Goal: Transaction & Acquisition: Purchase product/service

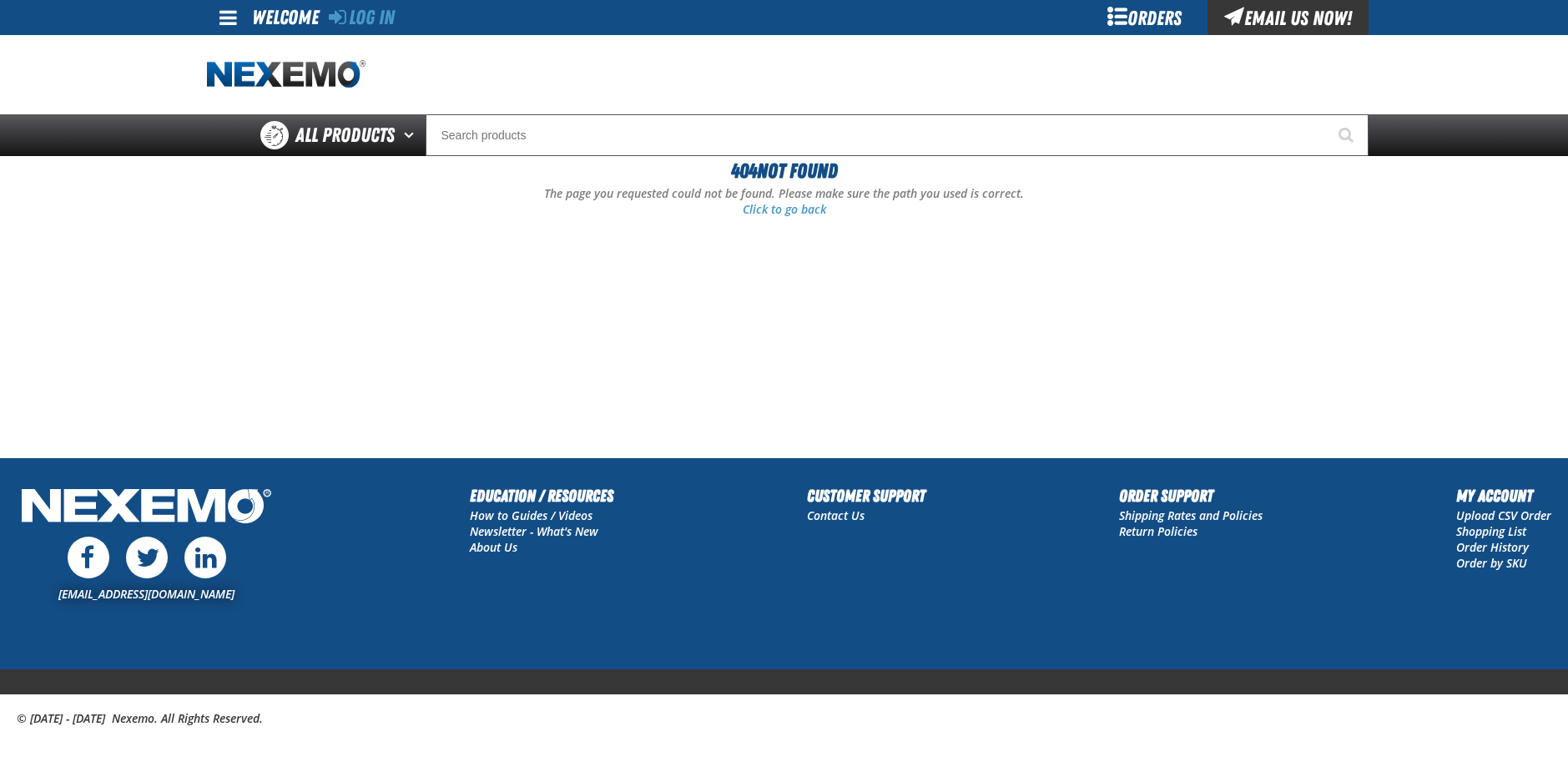
click at [1169, 18] on div "Orders" at bounding box center [1145, 17] width 125 height 35
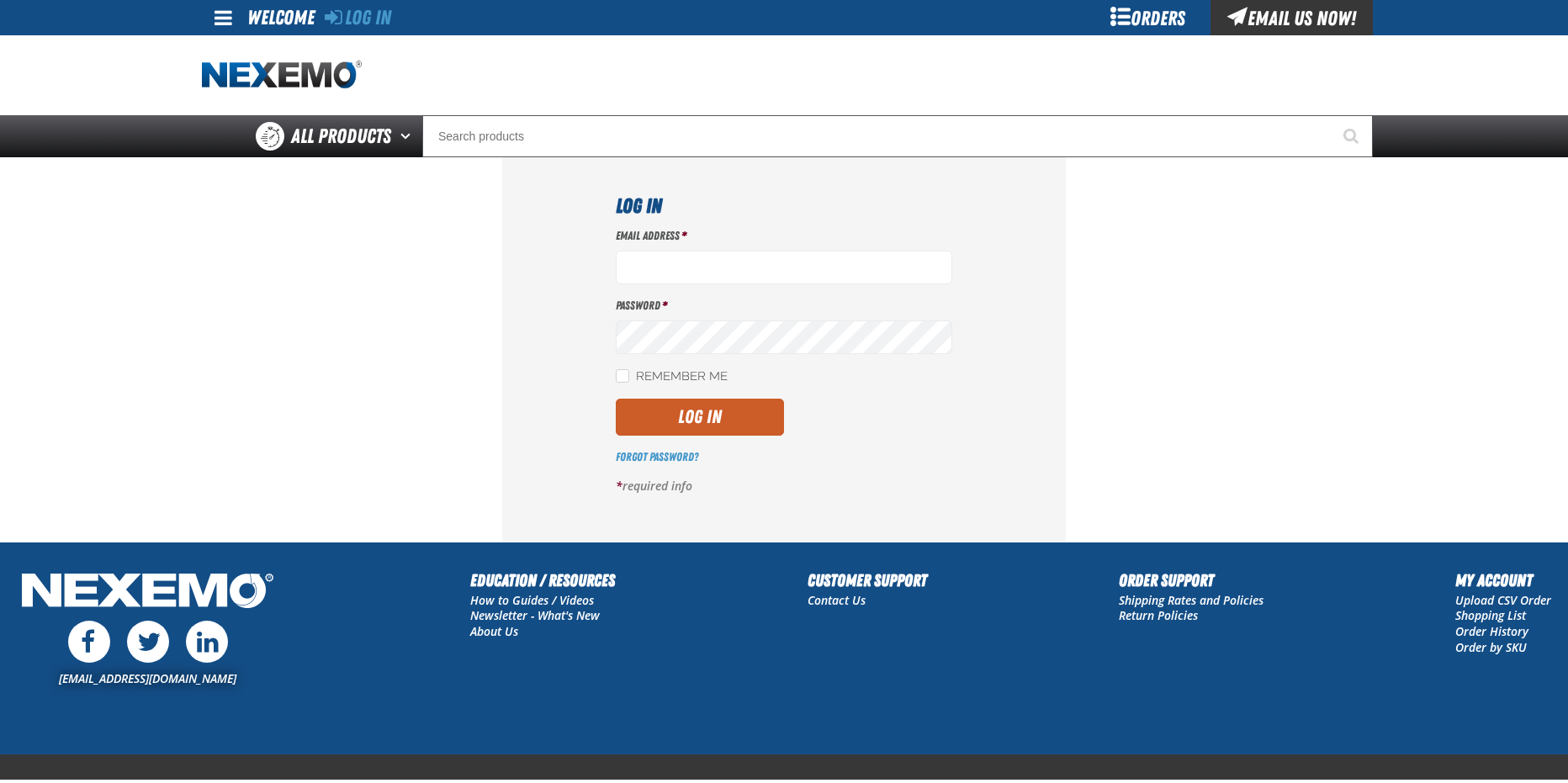
type input "damon@melloyhonda.com"
click at [725, 423] on button "Log In" at bounding box center [700, 417] width 168 height 37
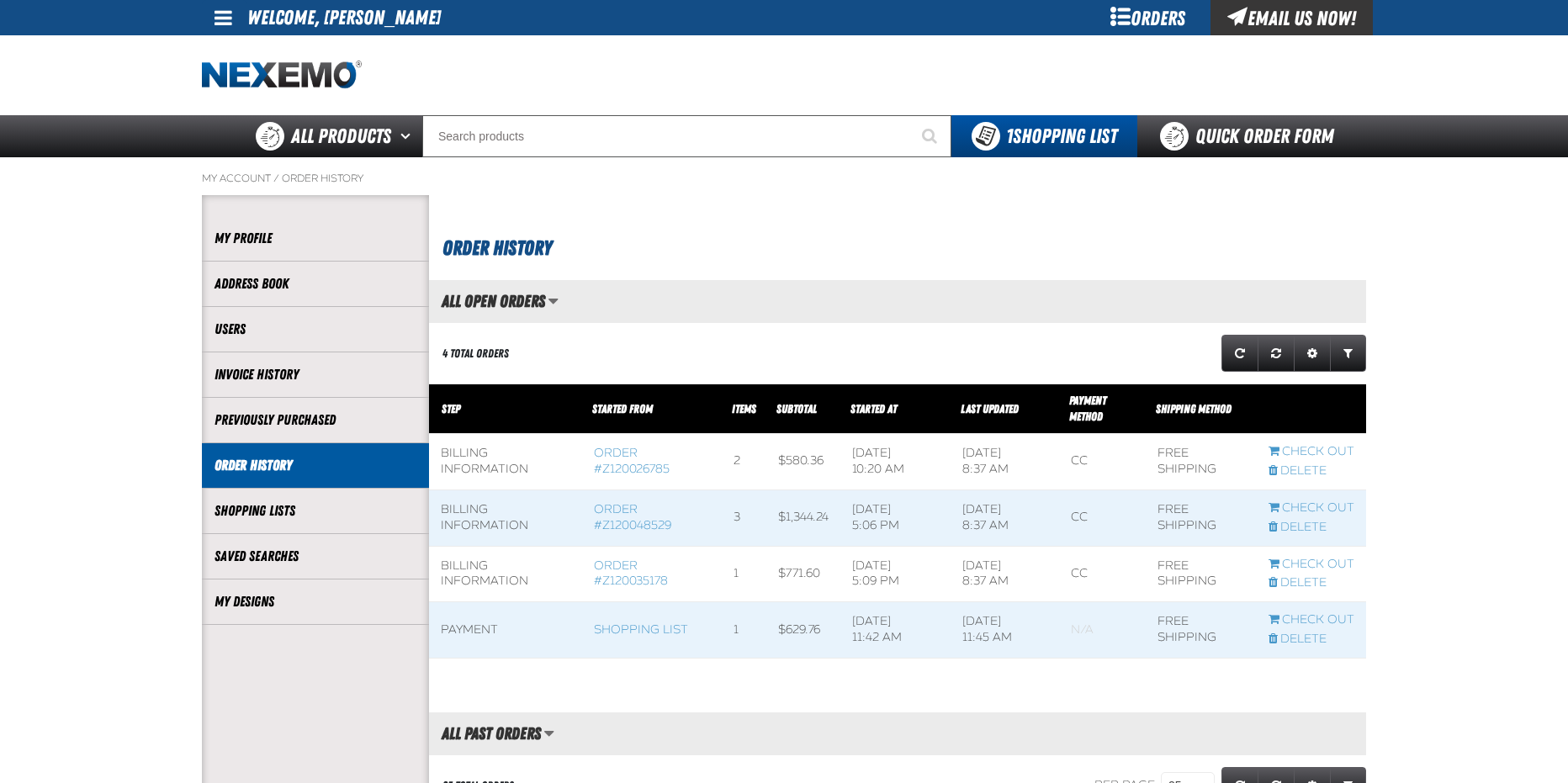
scroll to position [1, 1]
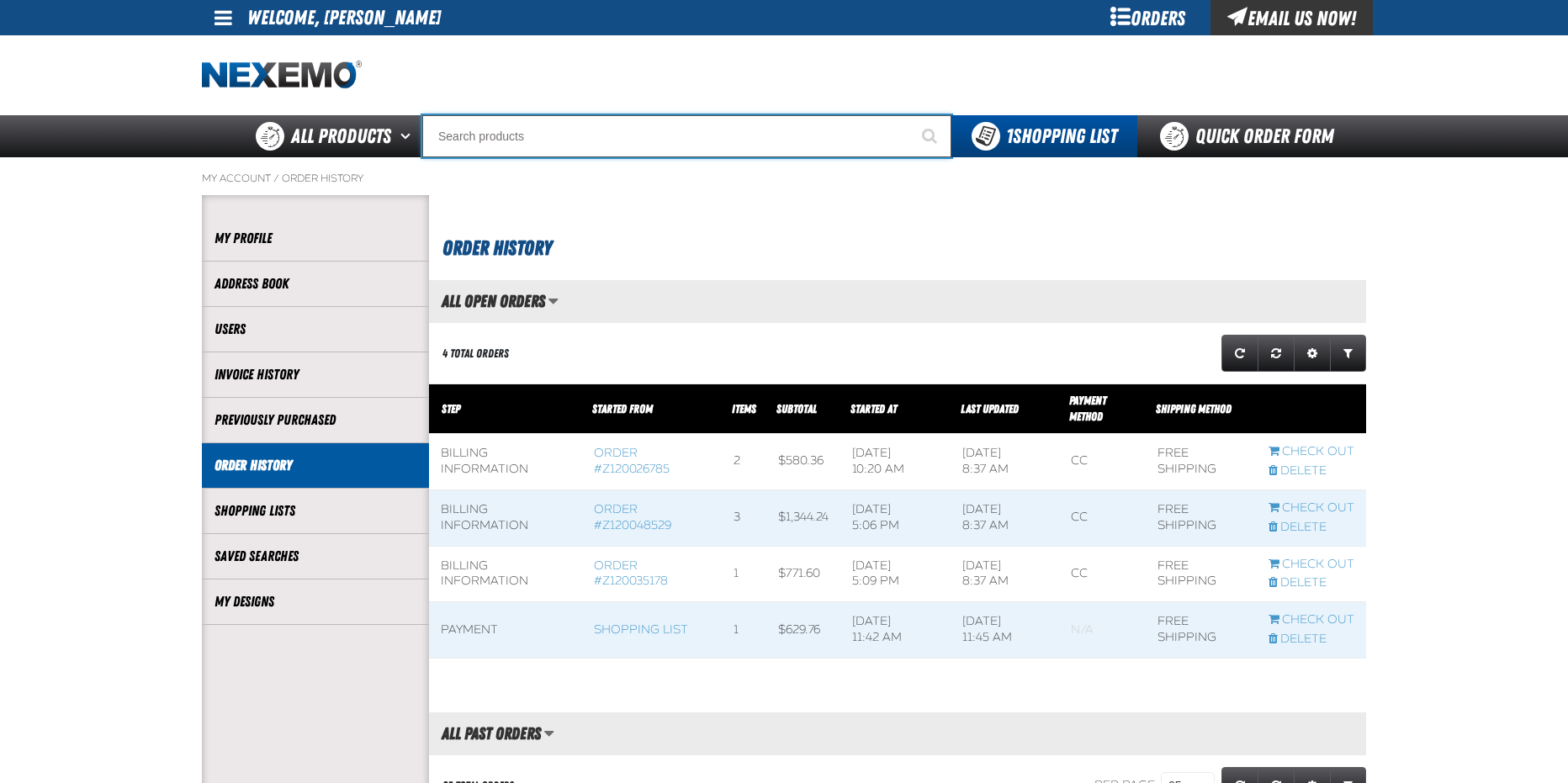
click at [575, 132] on input "Search" at bounding box center [686, 136] width 529 height 42
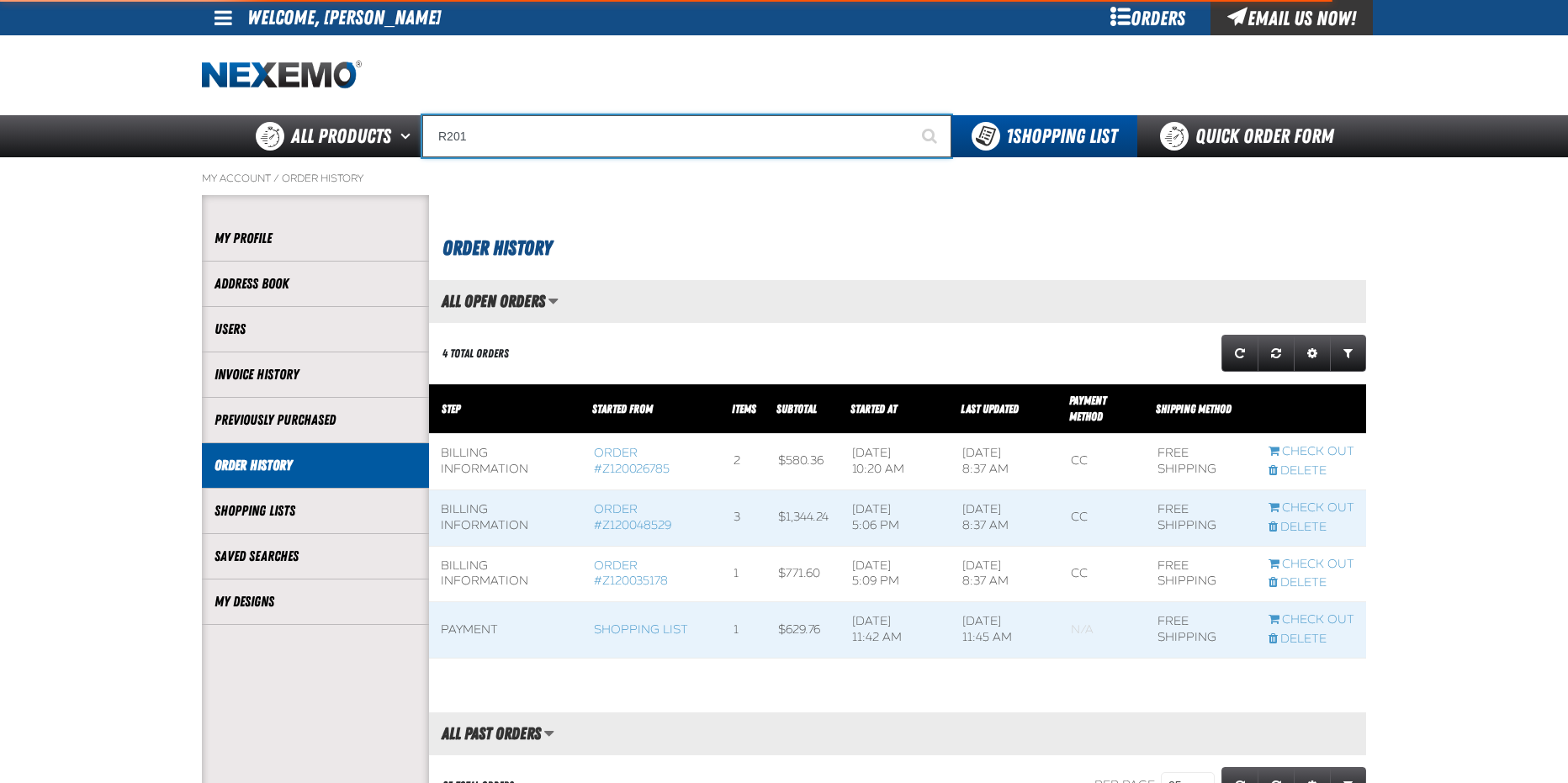
type input "R201"
click at [909, 115] on button "Start Searching" at bounding box center [930, 136] width 42 height 42
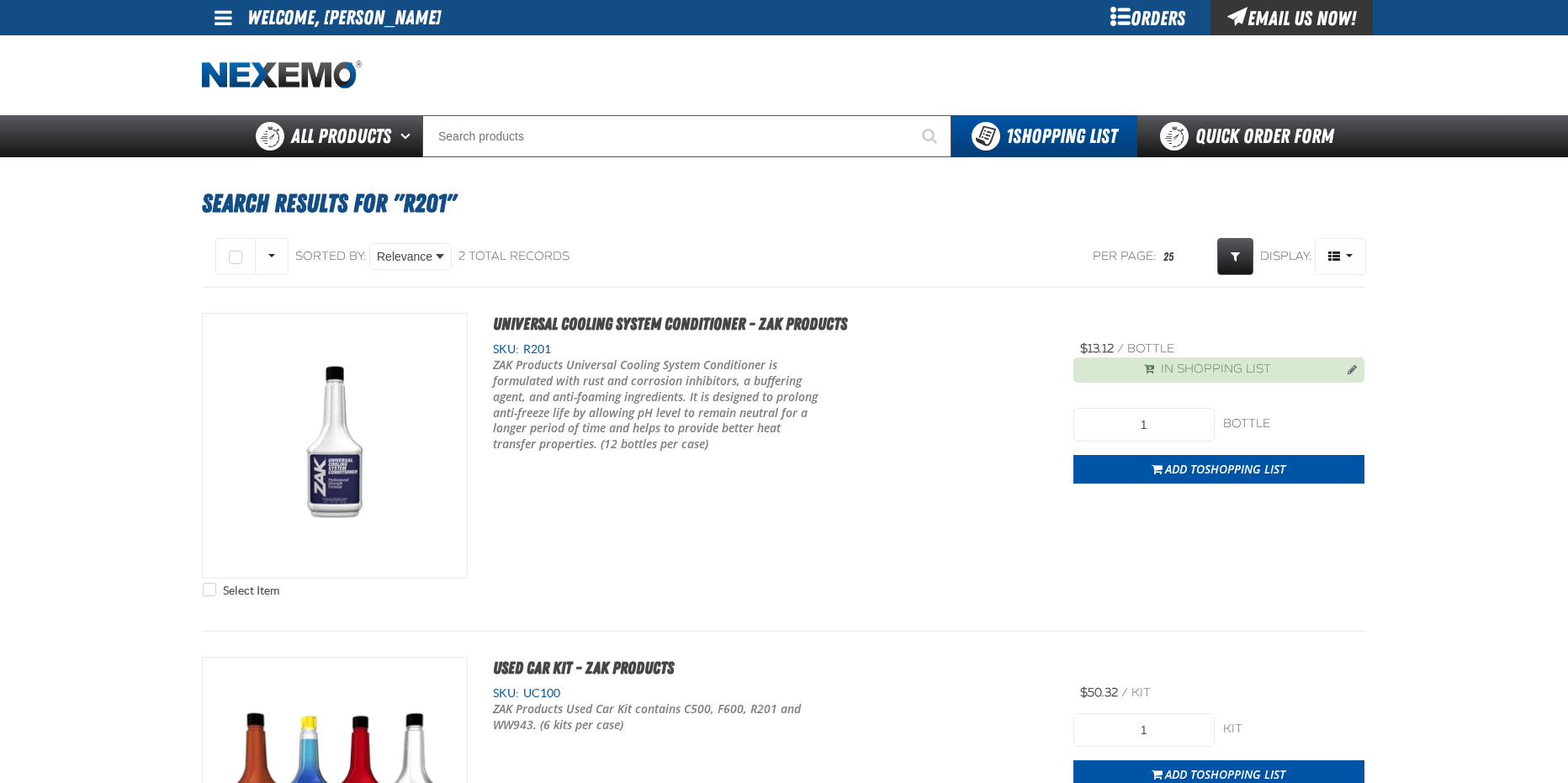
type input "48"
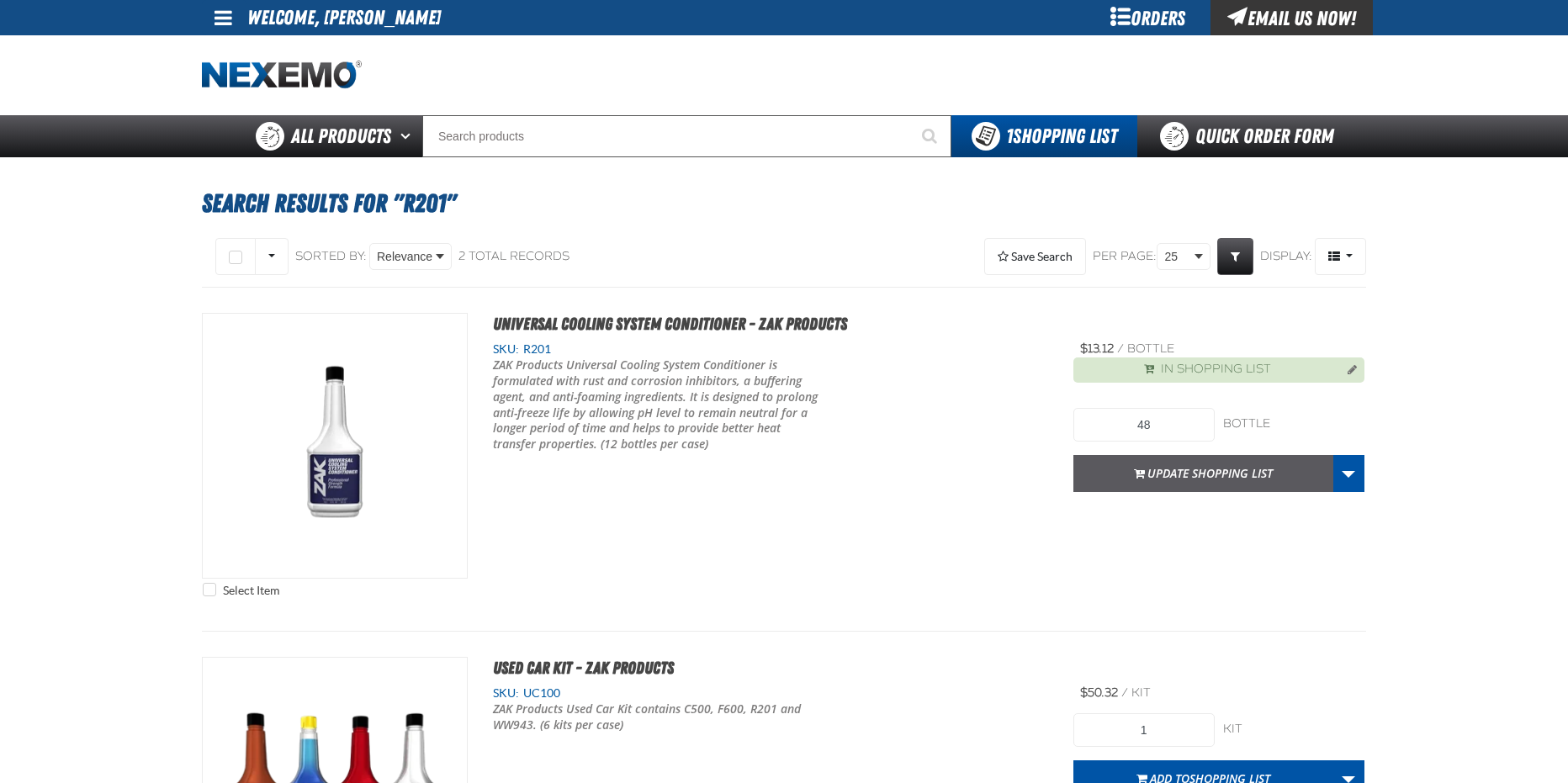
click at [1180, 471] on button "Update Shopping list" at bounding box center [1203, 473] width 260 height 37
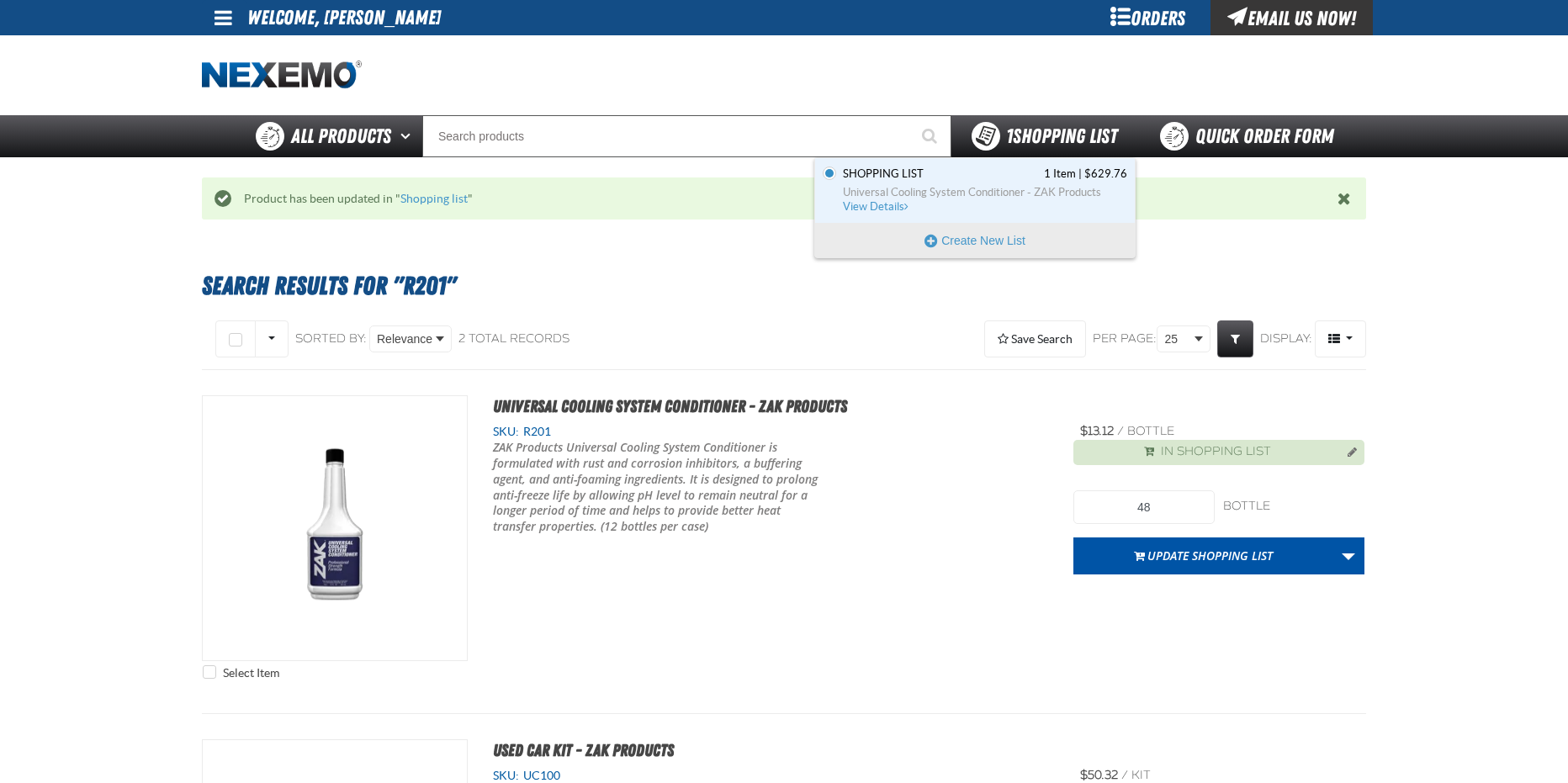
click at [1088, 128] on span "1 Shopping List" at bounding box center [1062, 136] width 111 height 23
click at [995, 212] on link "Shopping list 1 Item | $629.76 Universal Cooling System Conditioner - ZAK Produ…" at bounding box center [983, 189] width 287 height 48
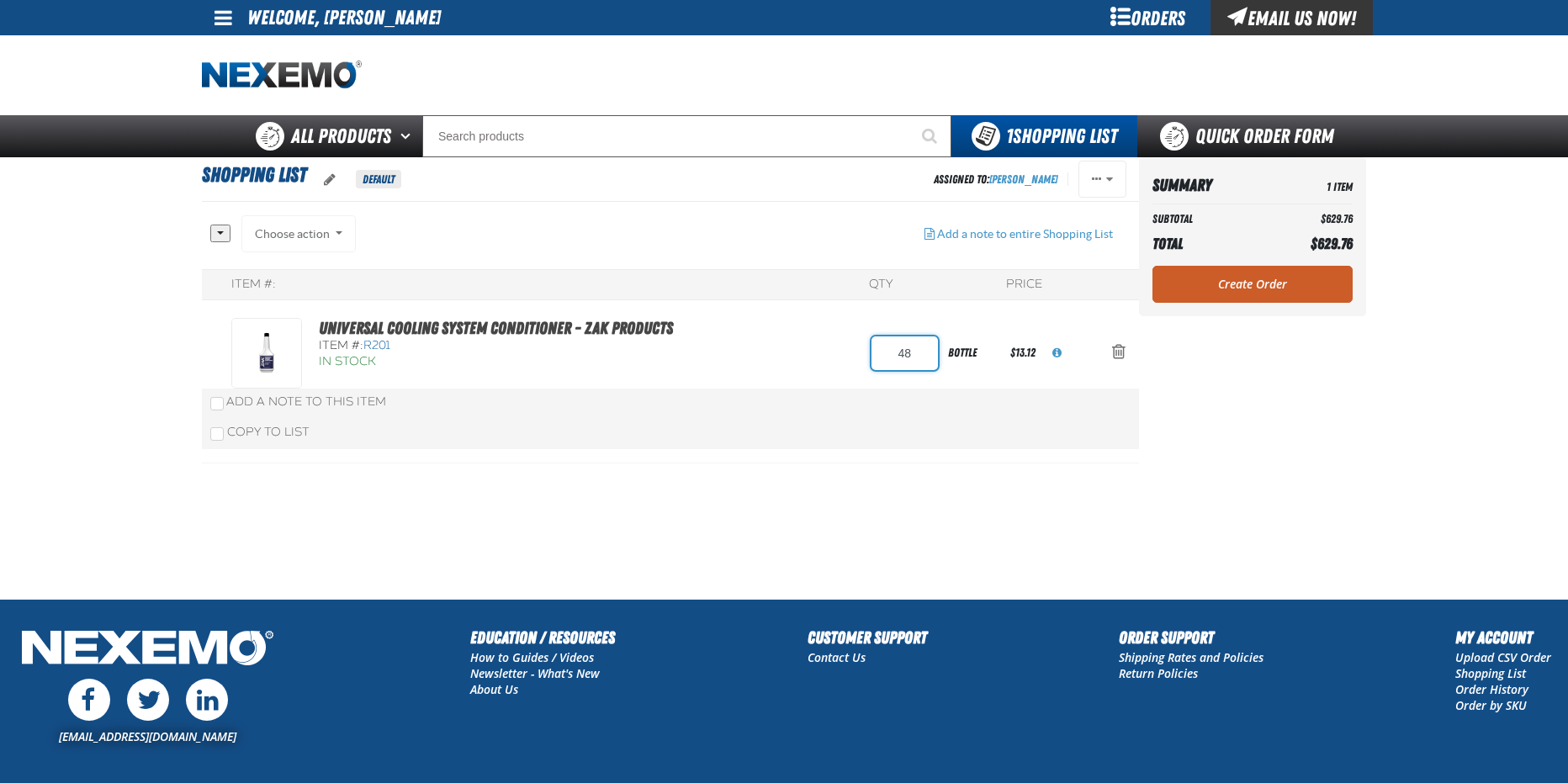
drag, startPoint x: 921, startPoint y: 355, endPoint x: 890, endPoint y: 356, distance: 31.0
click at [890, 355] on input "48" at bounding box center [904, 353] width 67 height 34
type input "60"
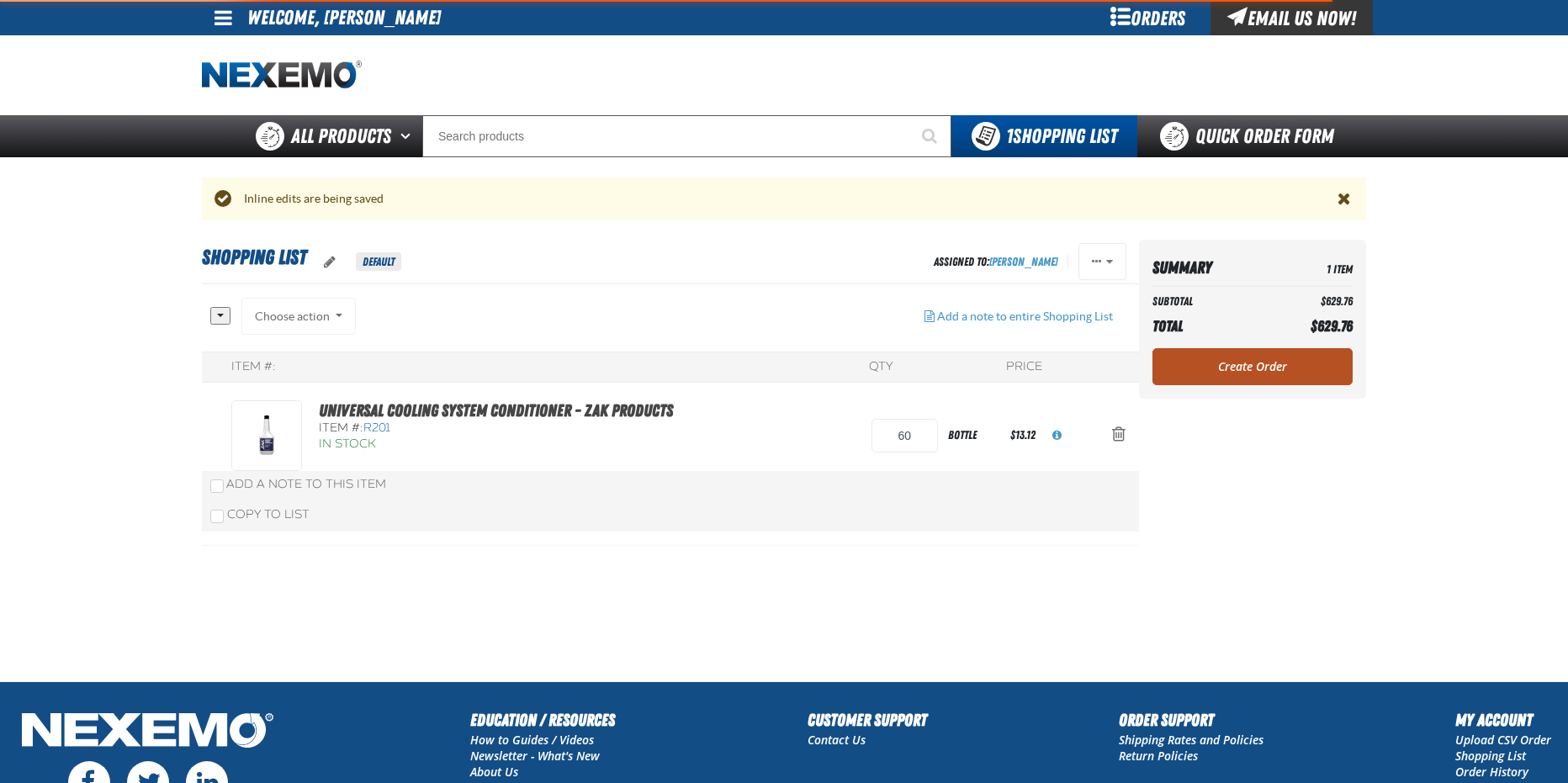
click at [1224, 286] on div "Summary 1 Item Subtotal $629.76 Total $629.76 Loading... Create Order" at bounding box center [1252, 319] width 227 height 159
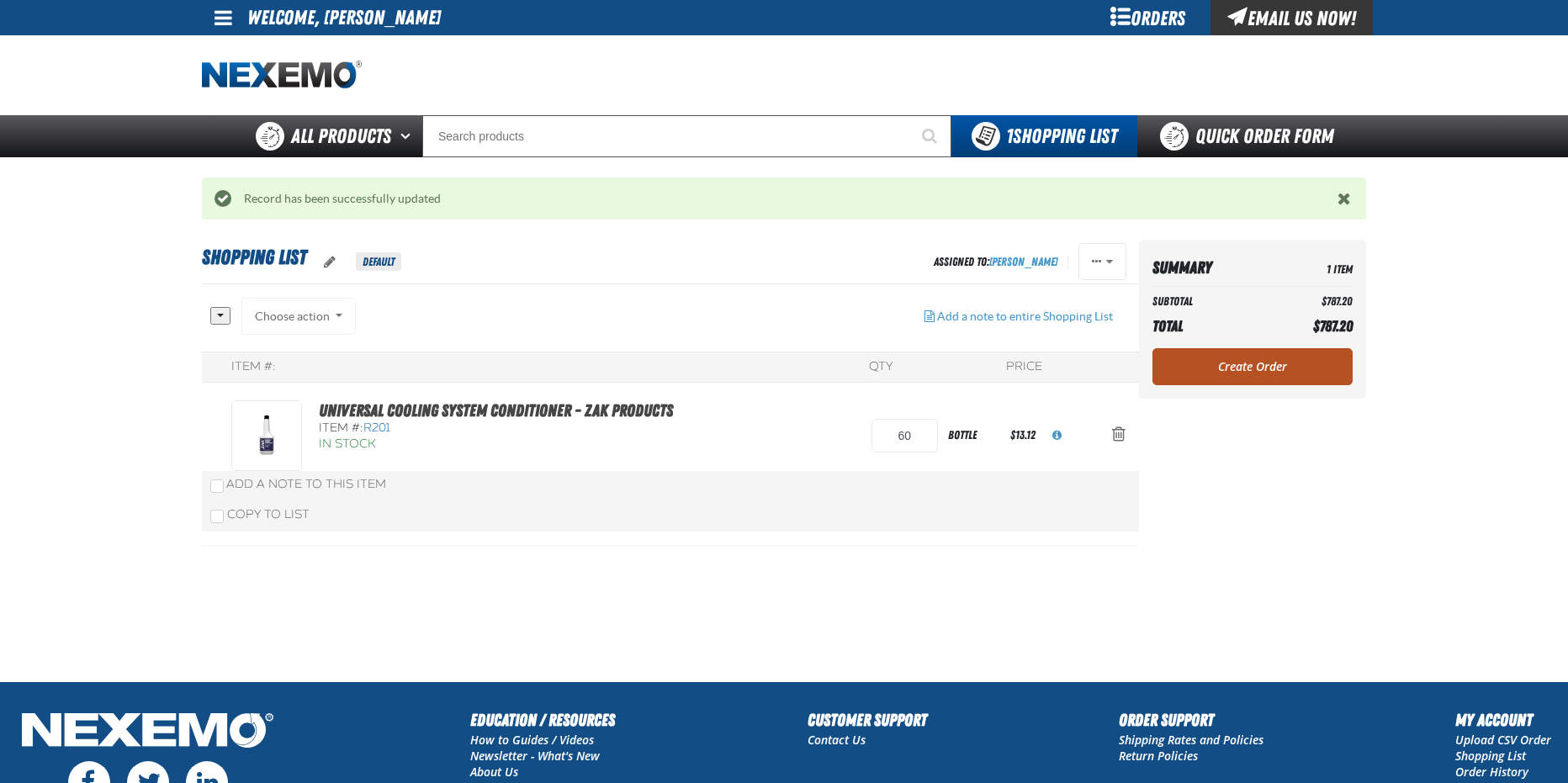
click at [1255, 365] on link "Create Order" at bounding box center [1252, 366] width 200 height 37
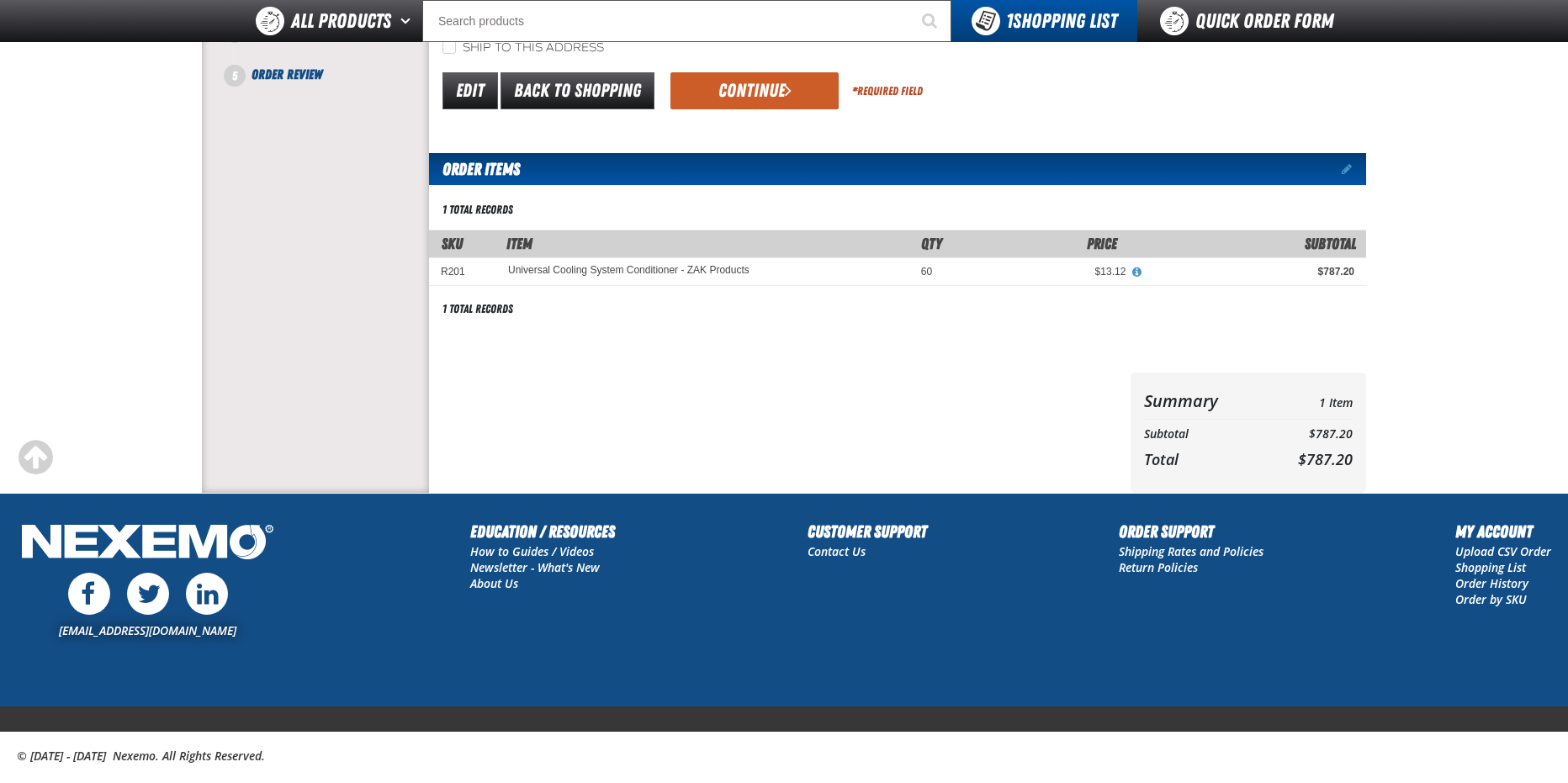
scroll to position [84, 0]
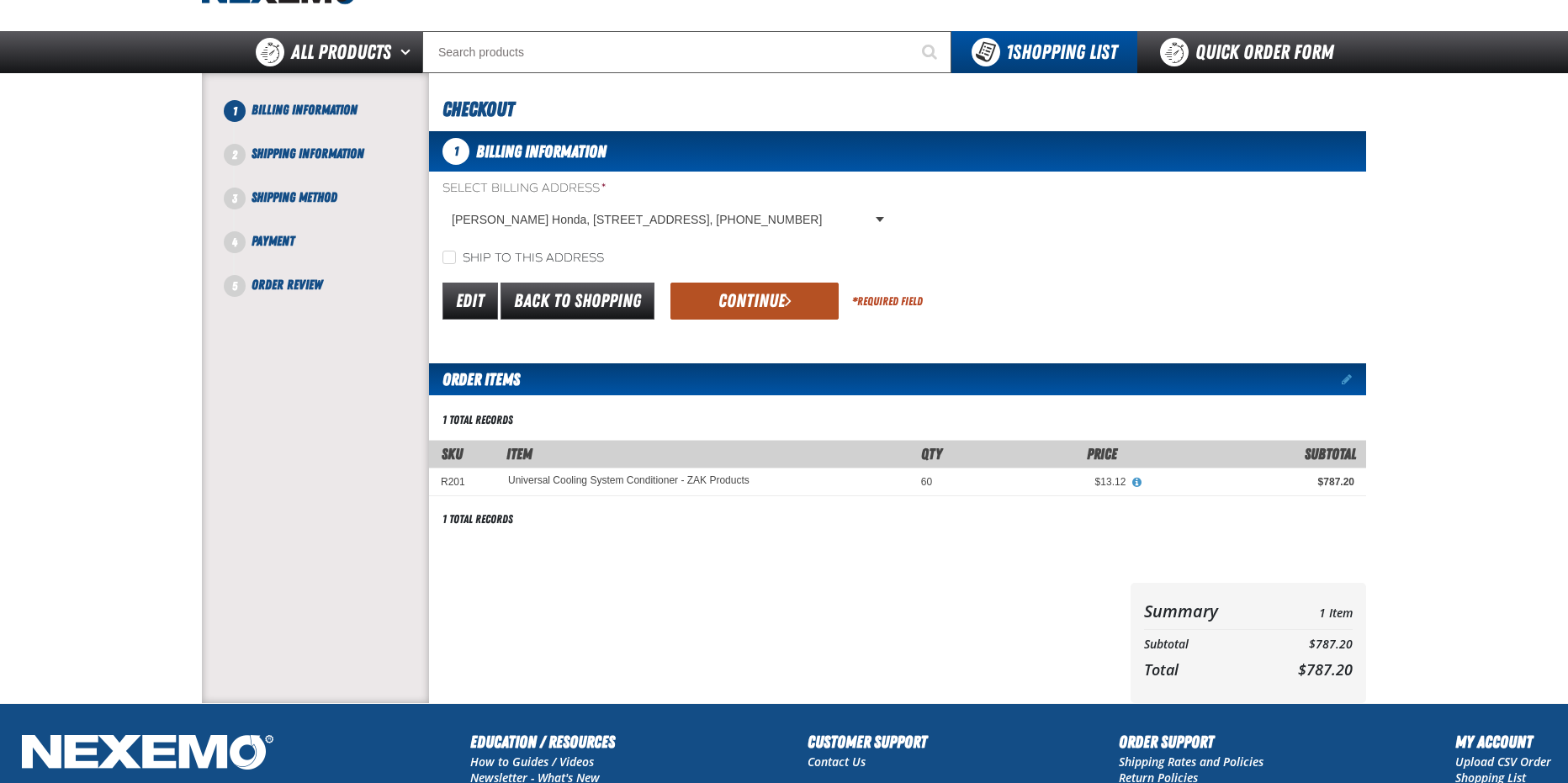
click at [765, 291] on button "Continue" at bounding box center [755, 301] width 168 height 37
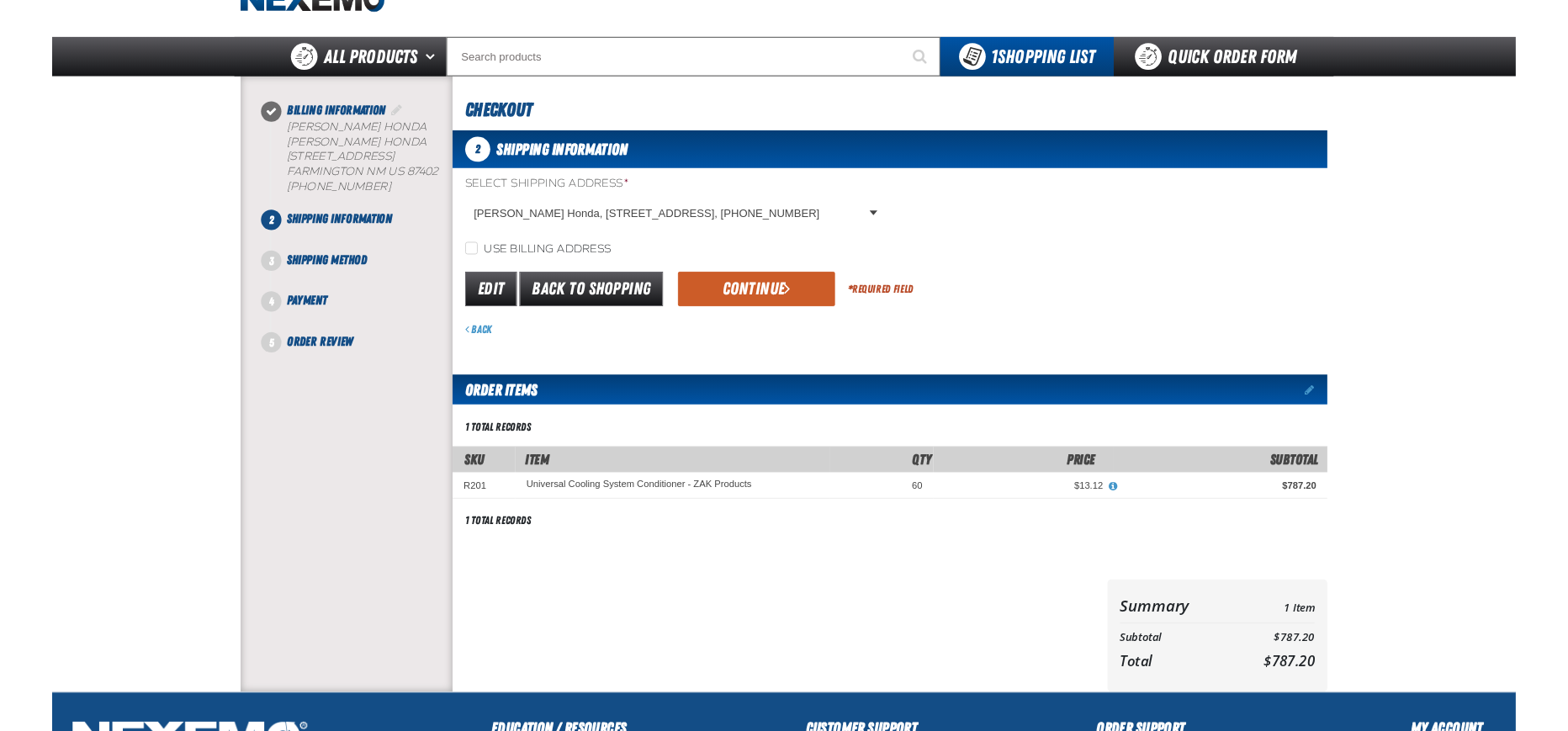
scroll to position [0, 0]
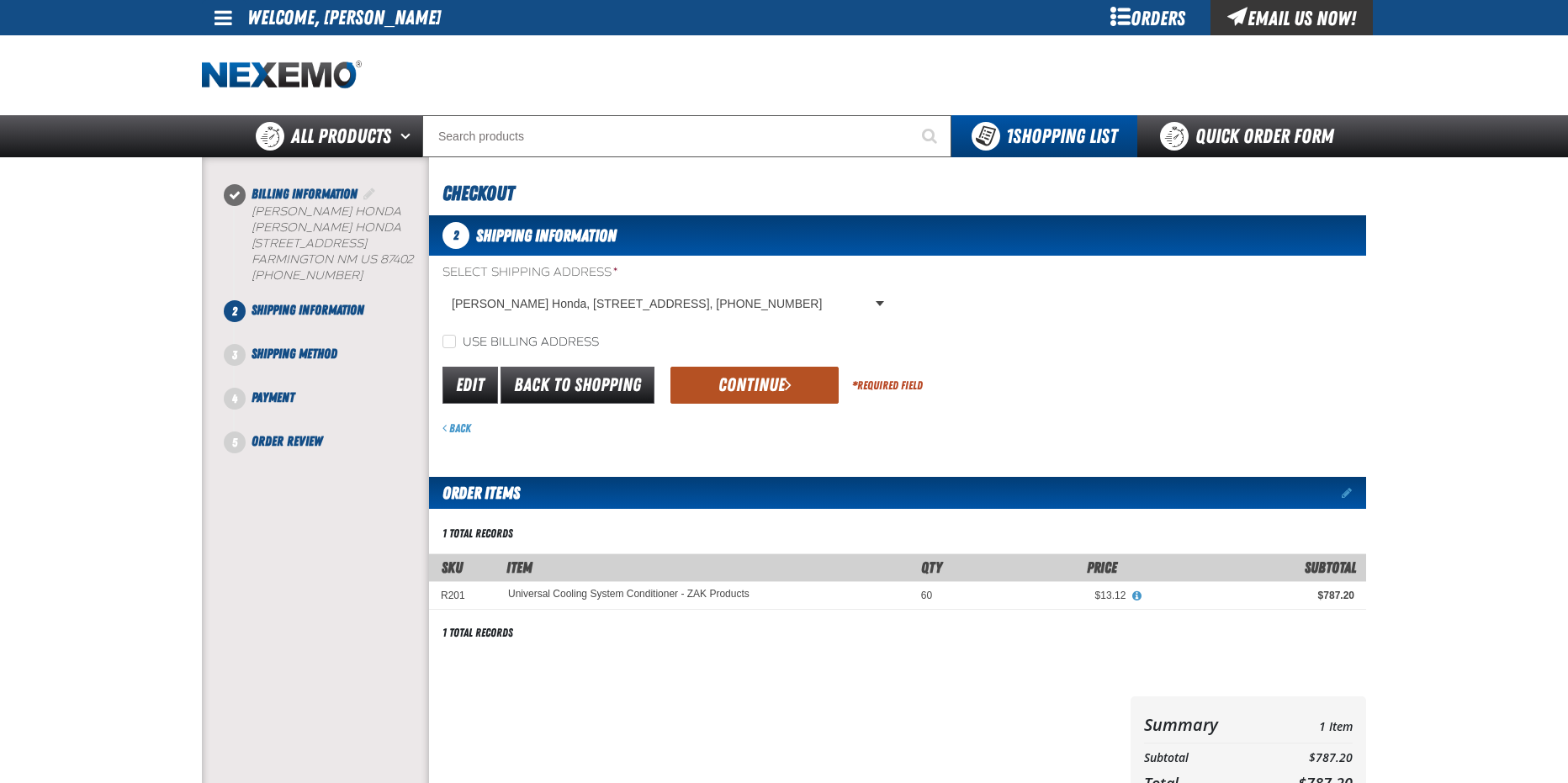
click at [700, 391] on button "Continue" at bounding box center [755, 385] width 168 height 37
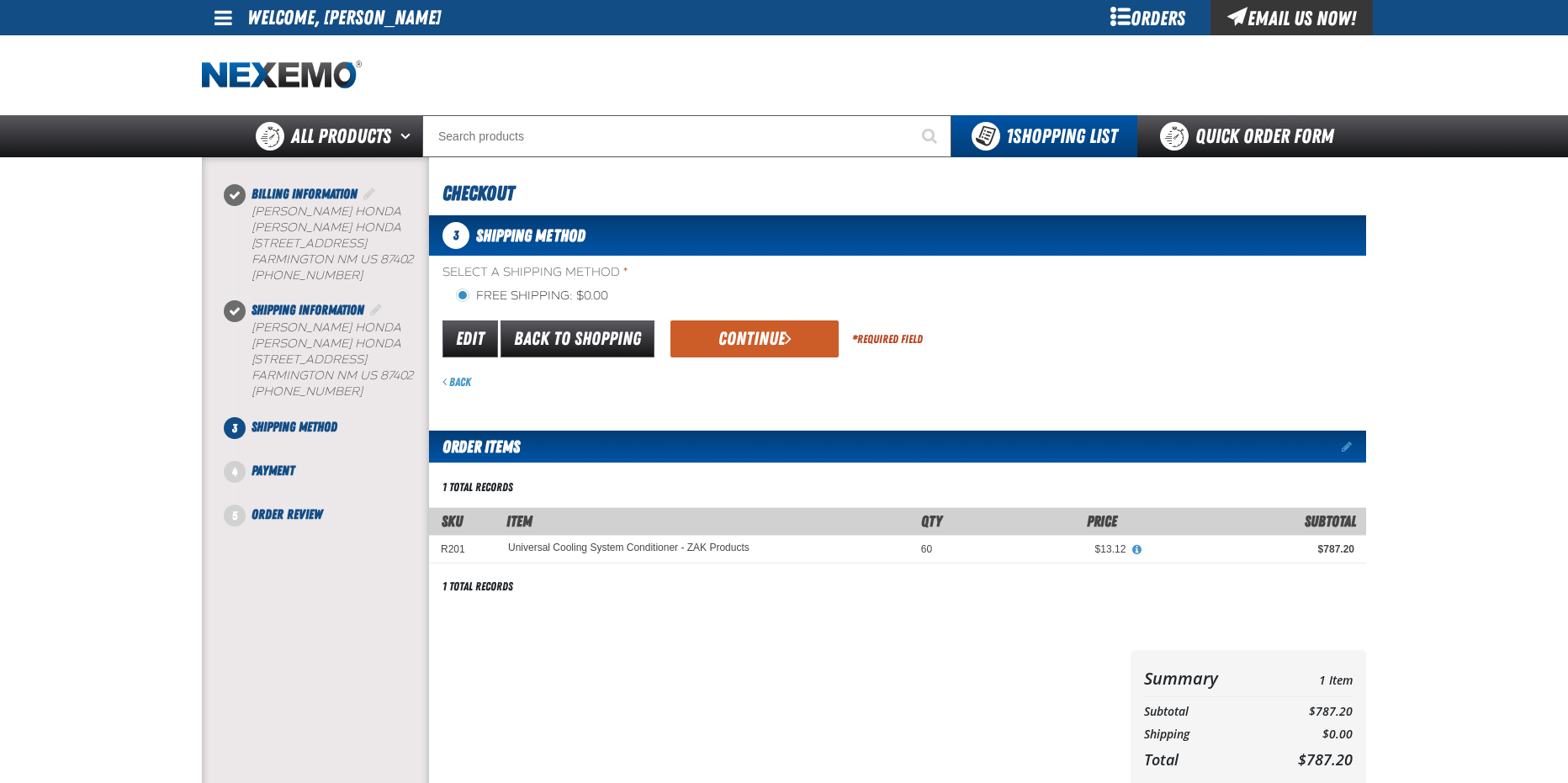
click at [749, 343] on button "Continue" at bounding box center [755, 338] width 168 height 37
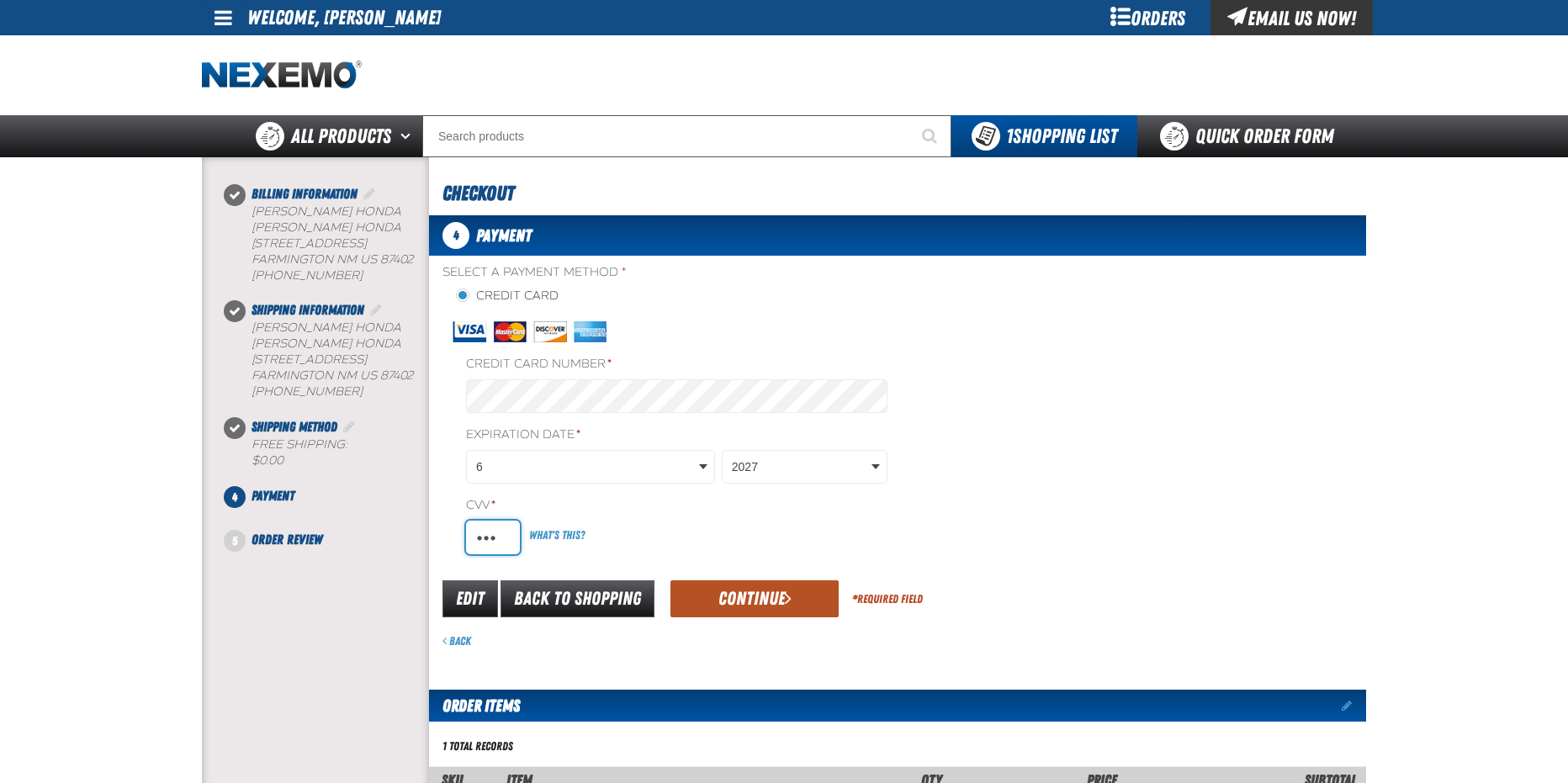
type input "054"
click at [741, 606] on button "Continue" at bounding box center [755, 599] width 168 height 37
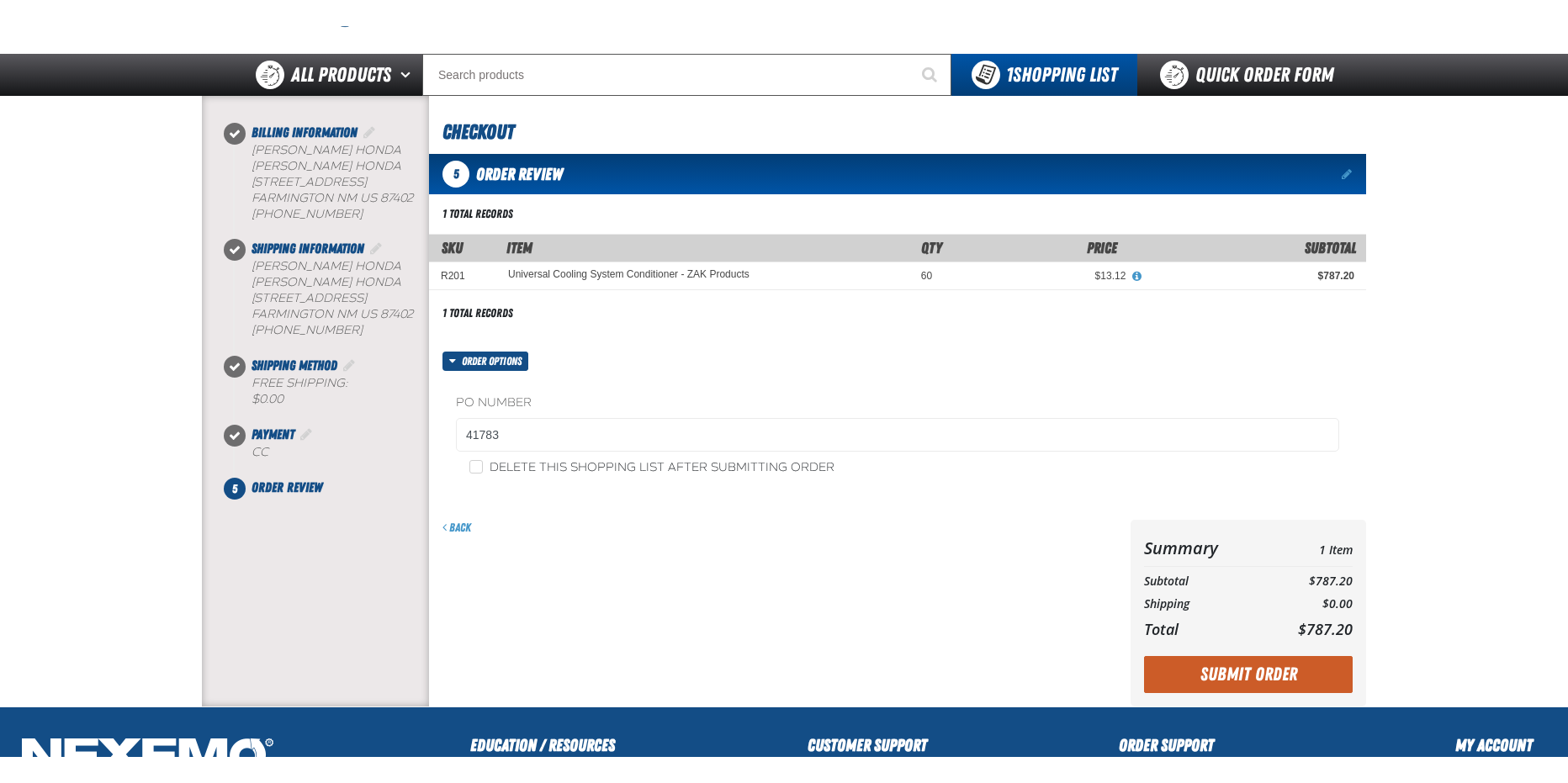
scroll to position [168, 0]
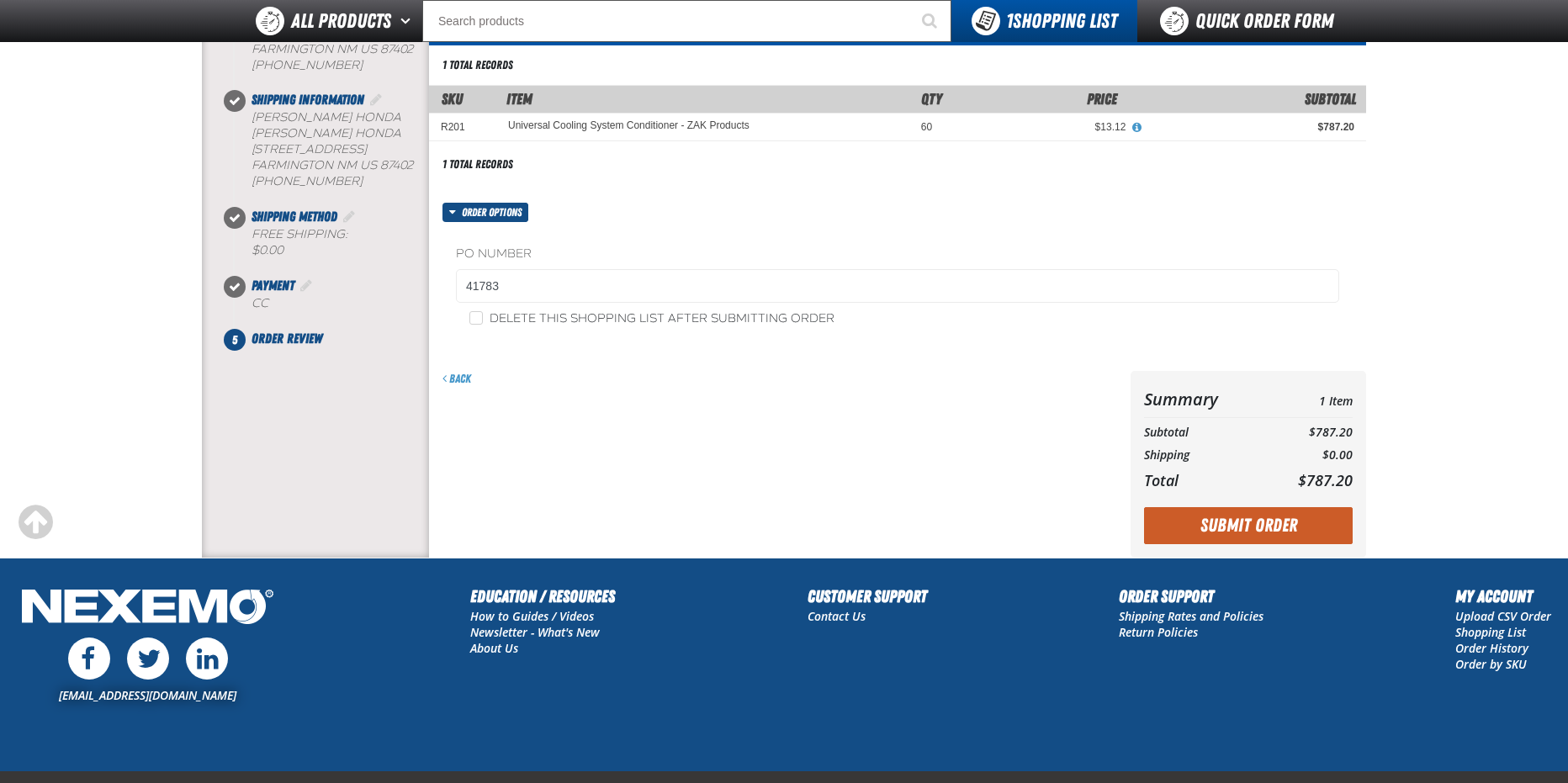
click at [1161, 492] on th "Total" at bounding box center [1204, 480] width 120 height 27
click at [1190, 528] on button "Submit Order" at bounding box center [1248, 525] width 209 height 37
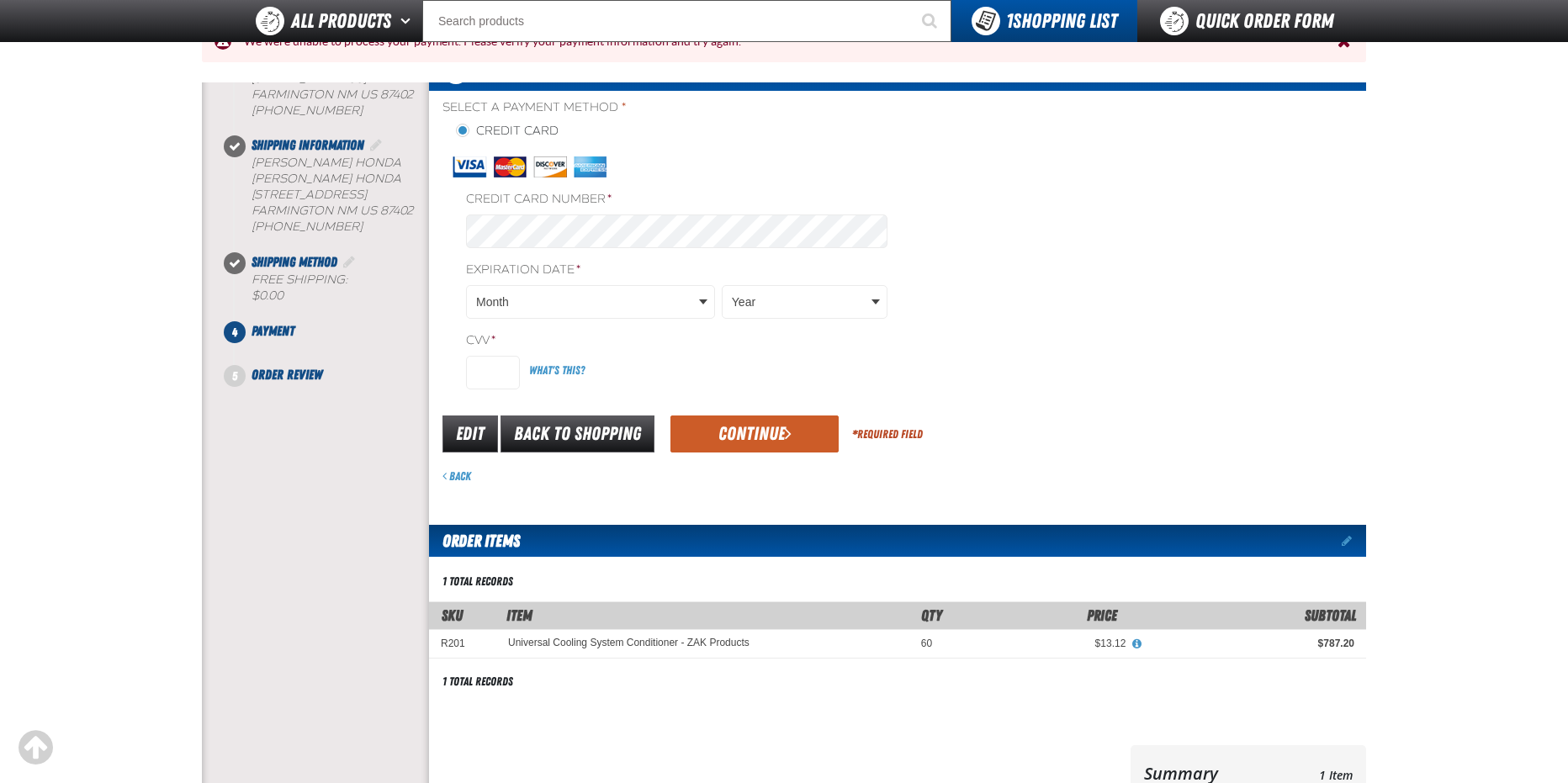
scroll to position [253, 0]
